Goal: Task Accomplishment & Management: Manage account settings

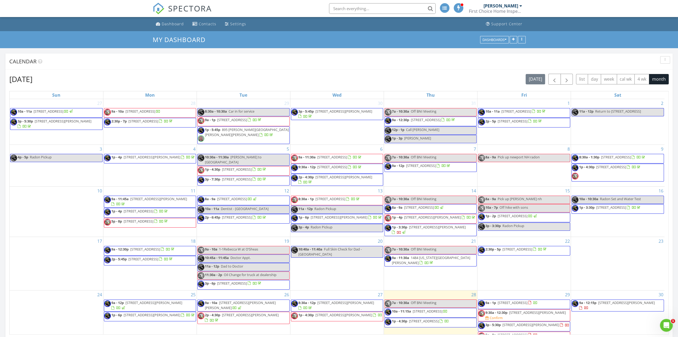
click at [360, 313] on span "10 London Hill Rd 4, Moultonborough 03254" at bounding box center [343, 315] width 57 height 5
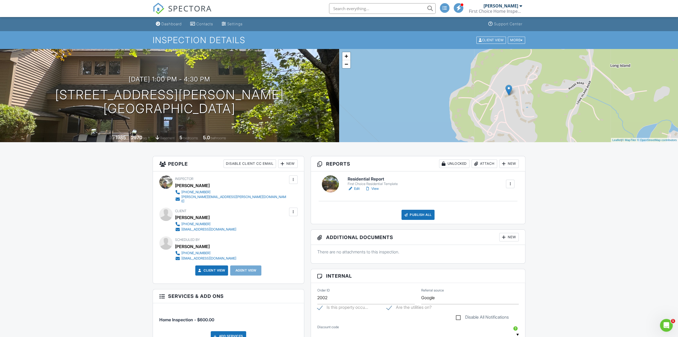
click at [356, 189] on link "Edit" at bounding box center [354, 188] width 12 height 5
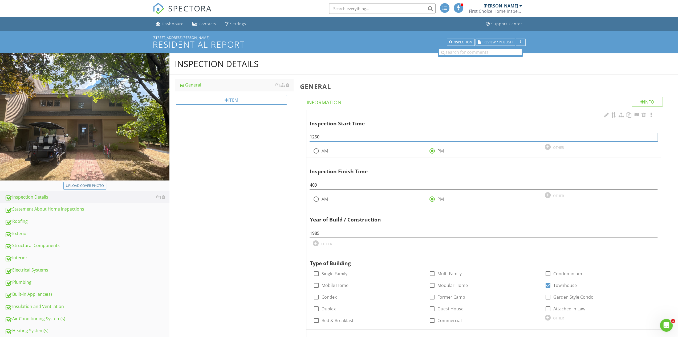
click at [314, 137] on input "1250" at bounding box center [483, 137] width 348 height 9
type input "12:50"
click at [312, 186] on input "409" at bounding box center [483, 185] width 348 height 9
type input "4:09"
